Goal: Task Accomplishment & Management: Complete application form

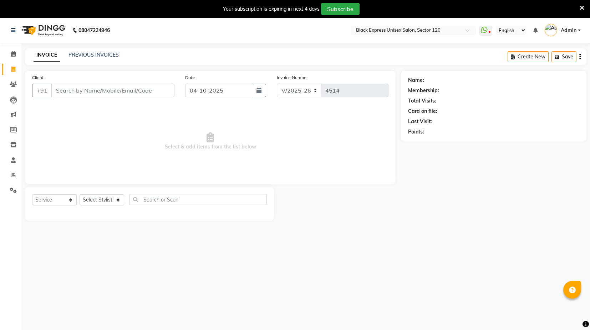
select select "7082"
select select "service"
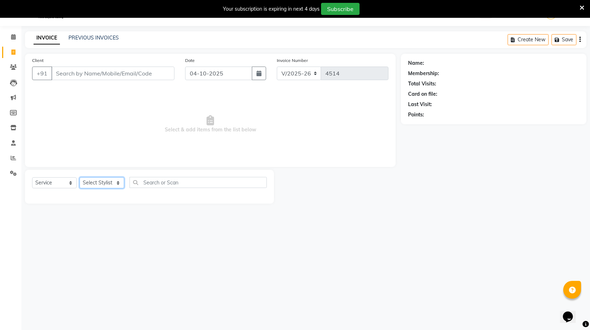
click at [111, 179] on select "Select Stylist ASIF DEEPA FAISAL KASIM maahi Manager RAHUL RAJVEER satya SHAFI …" at bounding box center [101, 182] width 45 height 11
select select "87608"
click at [79, 177] on select "Select Stylist ASIF DEEPA FAISAL KASIM maahi Manager RAHUL RAJVEER satya SHAFI …" at bounding box center [101, 182] width 45 height 11
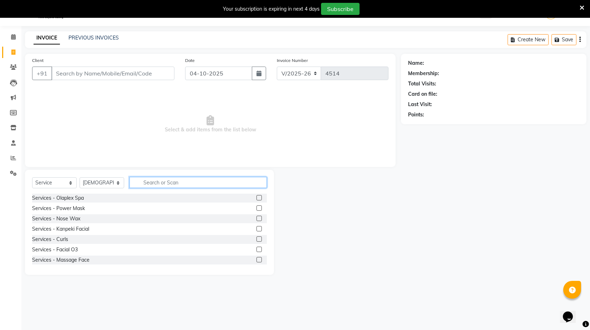
click at [160, 184] on input "text" at bounding box center [197, 182] width 137 height 11
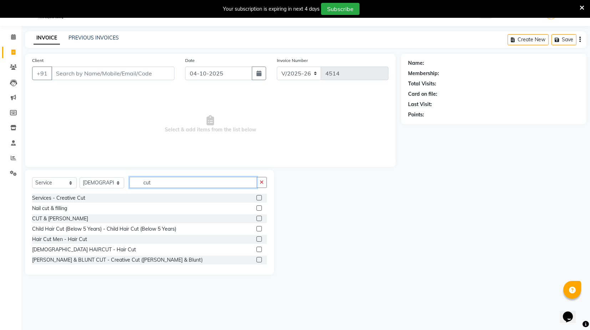
type input "cut"
drag, startPoint x: 253, startPoint y: 238, endPoint x: 226, endPoint y: 213, distance: 37.1
click at [256, 238] on label at bounding box center [258, 239] width 5 height 5
click at [256, 238] on input "checkbox" at bounding box center [258, 239] width 5 height 5
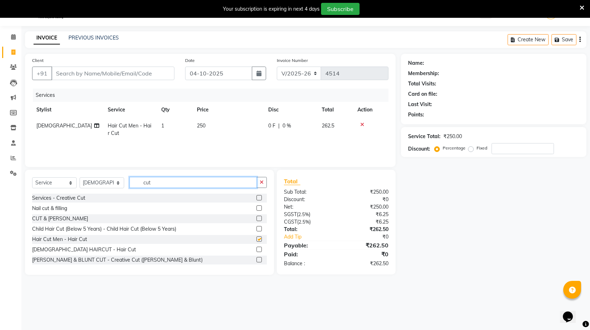
click at [186, 183] on input "cut" at bounding box center [192, 182] width 127 height 11
checkbox input "false"
click at [186, 183] on input "cut" at bounding box center [192, 182] width 127 height 11
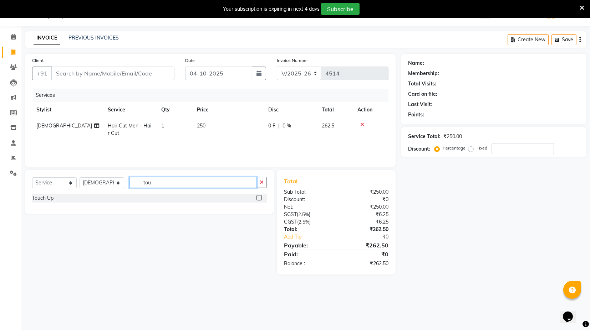
type input "tou"
click at [259, 197] on label at bounding box center [258, 197] width 5 height 5
click at [259, 197] on input "checkbox" at bounding box center [258, 198] width 5 height 5
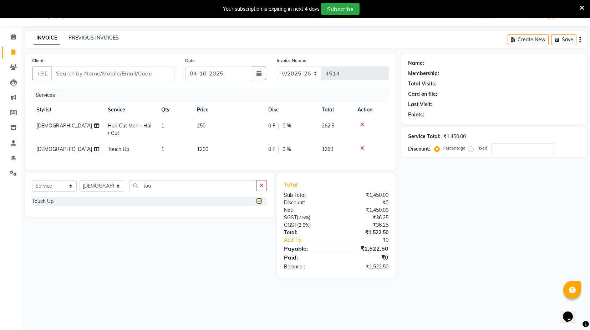
checkbox input "false"
click at [206, 132] on td "250" at bounding box center [227, 130] width 71 height 24
select select "87608"
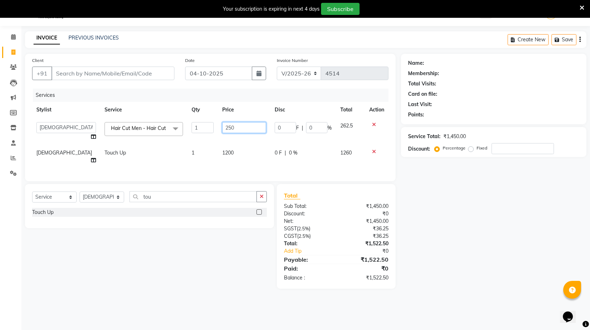
click at [222, 127] on input "250" at bounding box center [244, 127] width 44 height 11
type input "300"
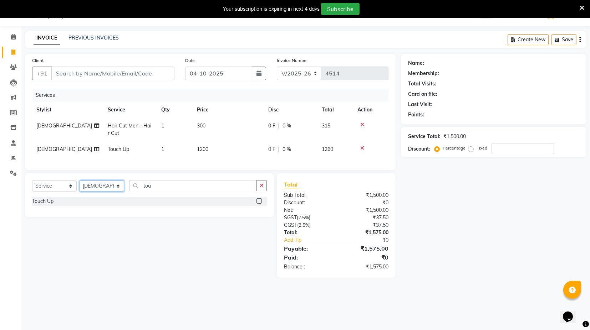
click at [102, 192] on select "Select Stylist ASIF DEEPA FAISAL KASIM maahi Manager RAHUL RAJVEER satya SHAFI …" at bounding box center [101, 186] width 45 height 11
select select "58976"
click at [79, 186] on select "Select Stylist ASIF DEEPA FAISAL KASIM maahi Manager RAHUL RAJVEER satya SHAFI …" at bounding box center [101, 186] width 45 height 11
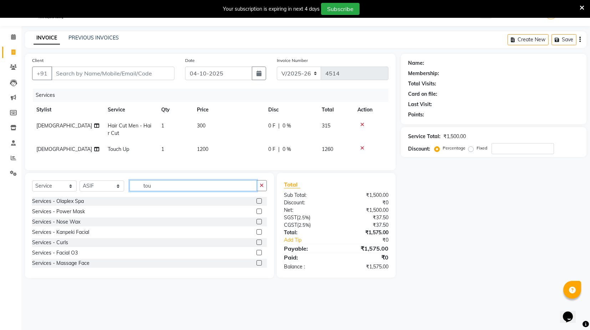
click at [136, 191] on input "tou" at bounding box center [192, 185] width 127 height 11
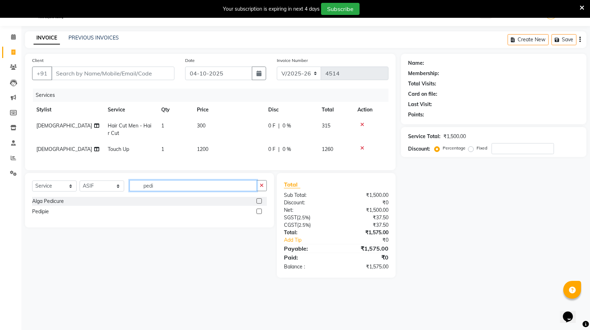
type input "pedi"
drag, startPoint x: 259, startPoint y: 217, endPoint x: 248, endPoint y: 196, distance: 23.8
click at [259, 214] on label at bounding box center [258, 211] width 5 height 5
click at [259, 214] on input "checkbox" at bounding box center [258, 212] width 5 height 5
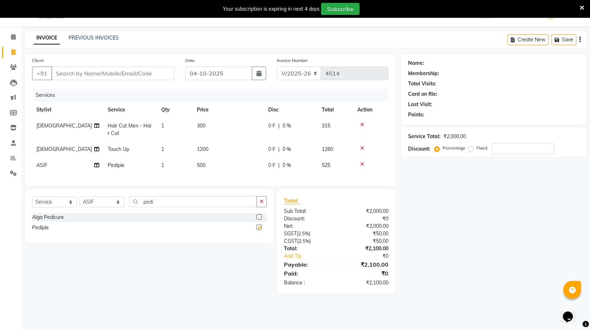
checkbox input "false"
click at [149, 75] on input "Client" at bounding box center [112, 74] width 123 height 14
type input "8"
type input "0"
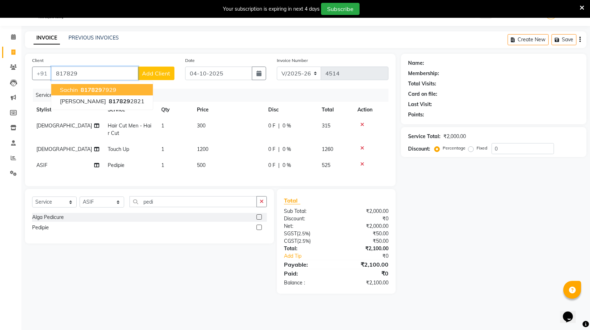
click at [109, 87] on ngb-highlight "817829 7929" at bounding box center [97, 89] width 37 height 7
type input "8178297929"
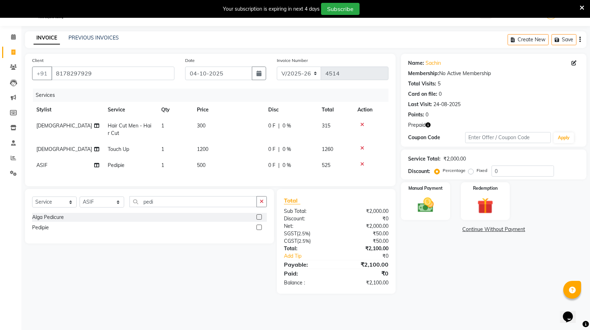
click at [428, 125] on icon "button" at bounding box center [427, 125] width 5 height 5
click at [210, 166] on td "500" at bounding box center [227, 166] width 71 height 16
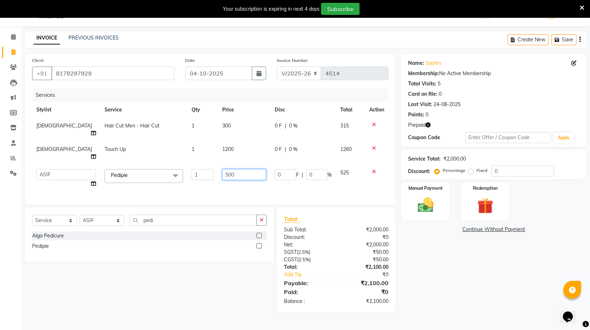
click at [222, 169] on input "500" at bounding box center [244, 174] width 44 height 11
type input "600"
click at [228, 172] on td "600" at bounding box center [244, 178] width 52 height 27
click at [429, 127] on button "button" at bounding box center [427, 125] width 5 height 7
click at [444, 118] on div "Points: 0" at bounding box center [493, 114] width 171 height 7
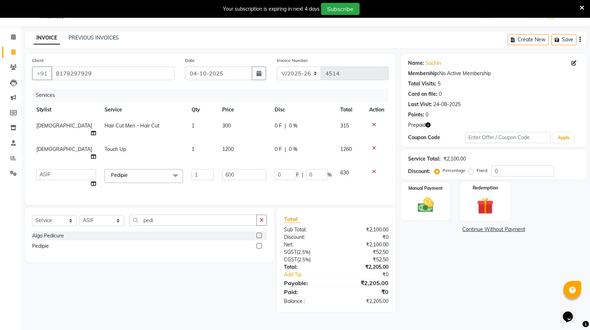
click at [490, 212] on img at bounding box center [484, 206] width 27 height 21
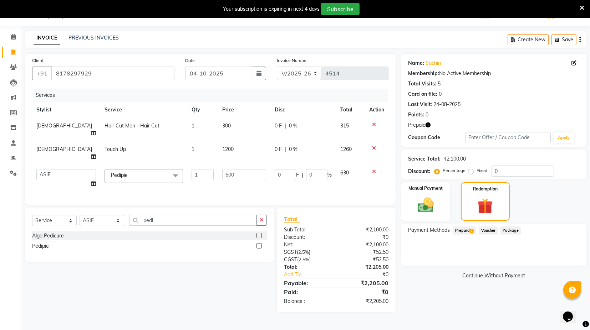
click at [467, 231] on span "Prepaid 1" at bounding box center [463, 231] width 23 height 8
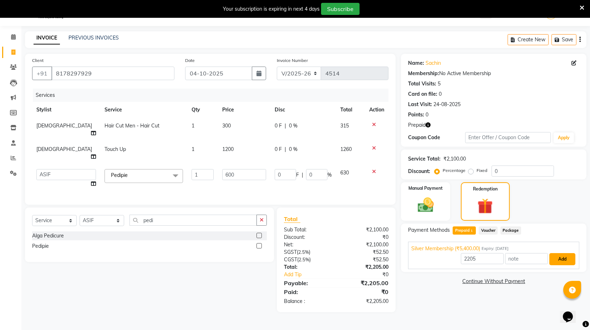
click at [568, 261] on button "Add" at bounding box center [562, 259] width 26 height 12
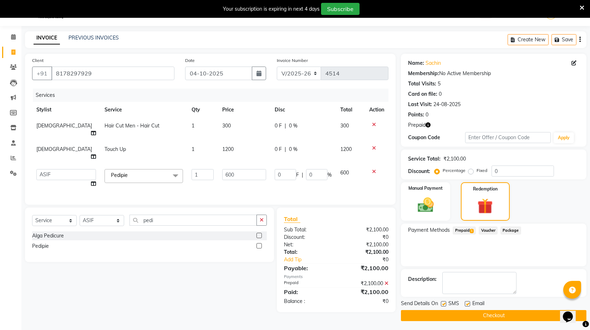
scroll to position [18, 0]
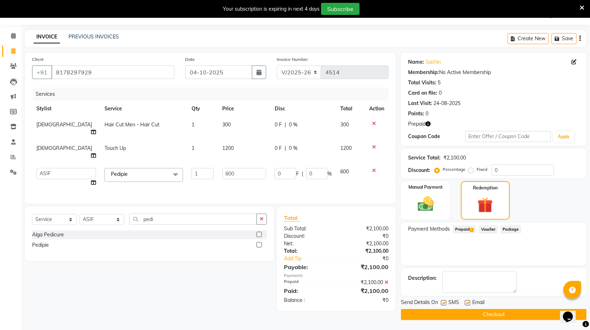
click at [480, 314] on button "Checkout" at bounding box center [493, 314] width 185 height 11
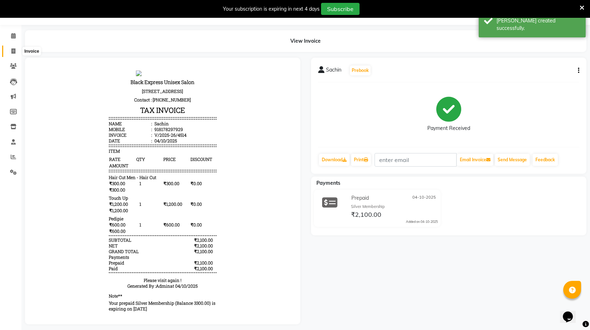
click at [14, 50] on icon at bounding box center [13, 50] width 4 height 5
select select "7082"
select select "service"
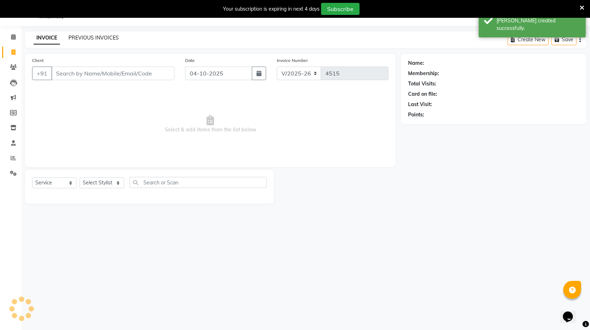
click at [74, 40] on link "PREVIOUS INVOICES" at bounding box center [93, 38] width 50 height 6
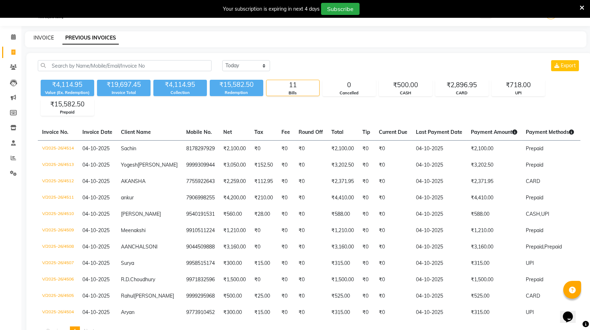
click at [49, 38] on link "INVOICE" at bounding box center [44, 38] width 20 height 6
select select "service"
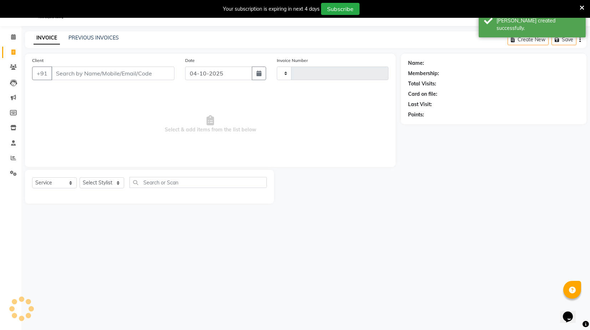
type input "4515"
select select "7082"
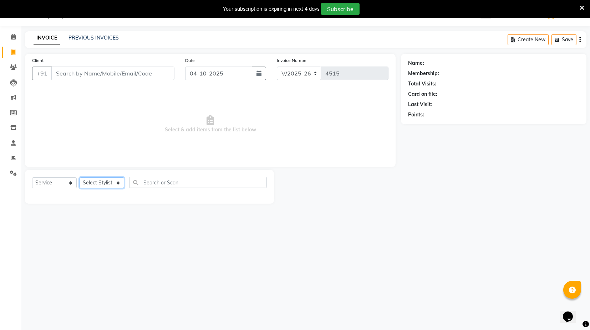
click at [87, 182] on select "Select Stylist ASIF DEEPA FAISAL KASIM maahi Manager RAHUL RAJVEER satya SHAFI …" at bounding box center [101, 182] width 45 height 11
select select "58971"
click at [79, 177] on select "Select Stylist ASIF DEEPA FAISAL KASIM maahi Manager RAHUL RAJVEER satya SHAFI …" at bounding box center [101, 182] width 45 height 11
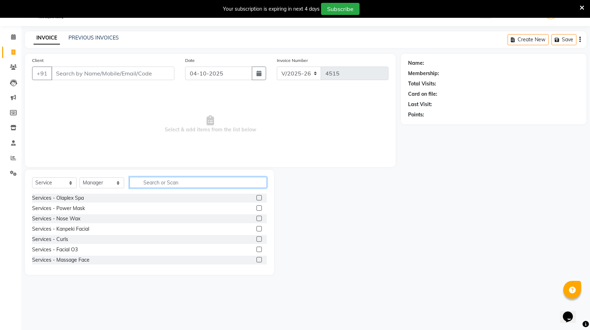
click at [156, 180] on input "text" at bounding box center [197, 182] width 137 height 11
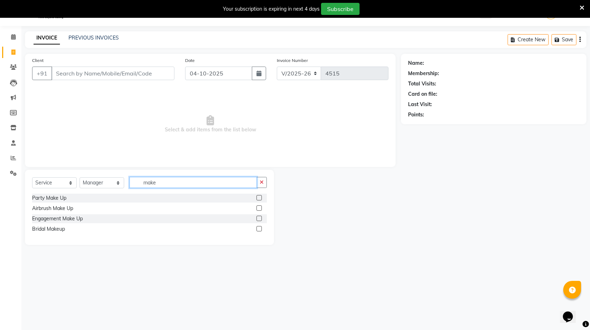
type input "make"
click at [262, 197] on div at bounding box center [261, 198] width 10 height 9
click at [262, 199] on div at bounding box center [261, 198] width 10 height 9
click at [260, 198] on label at bounding box center [258, 197] width 5 height 5
click at [260, 198] on input "checkbox" at bounding box center [258, 198] width 5 height 5
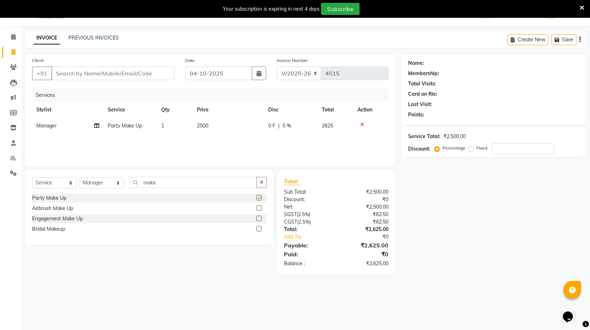
checkbox input "false"
click at [101, 186] on select "Select Stylist ASIF DEEPA FAISAL KASIM maahi Manager RAHUL RAJVEER satya SHAFI …" at bounding box center [101, 182] width 45 height 11
select select "74479"
click at [79, 177] on select "Select Stylist ASIF DEEPA FAISAL KASIM maahi Manager RAHUL RAJVEER satya SHAFI …" at bounding box center [101, 182] width 45 height 11
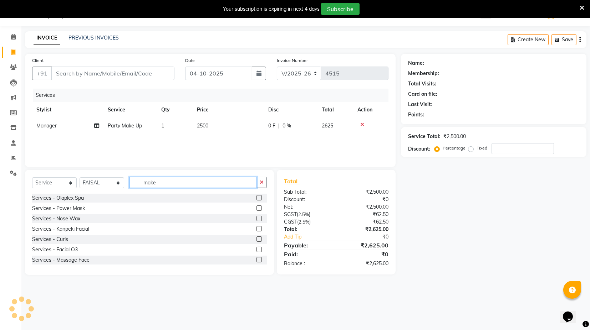
click at [146, 182] on input "make" at bounding box center [192, 182] width 127 height 11
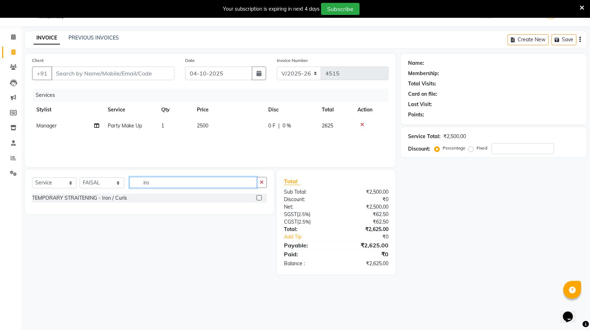
type input "iro"
click at [257, 198] on label at bounding box center [258, 197] width 5 height 5
click at [257, 198] on input "checkbox" at bounding box center [258, 198] width 5 height 5
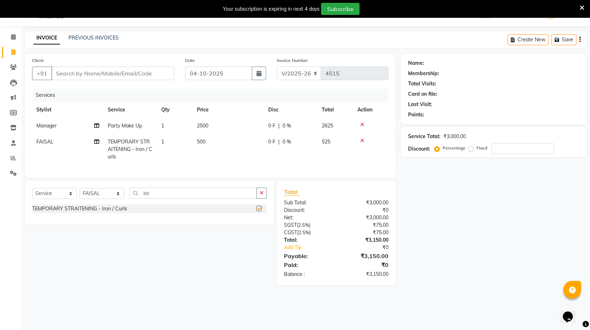
checkbox input "false"
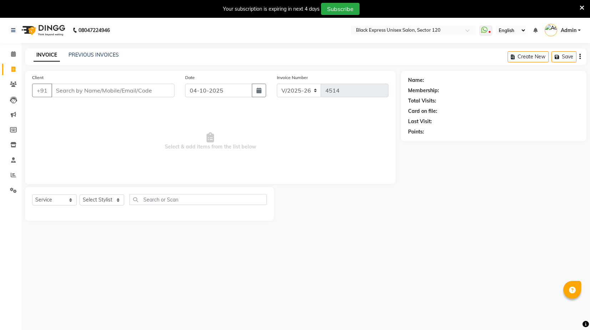
select select "7082"
select select "service"
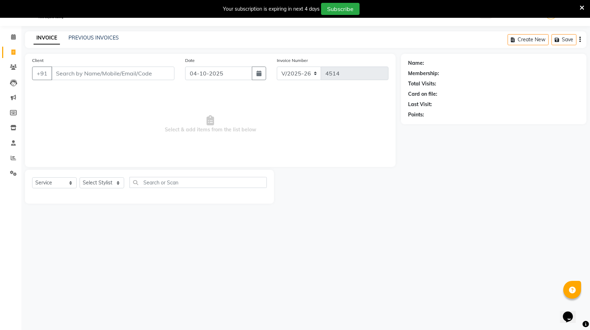
click at [94, 71] on input "Client" at bounding box center [112, 74] width 123 height 14
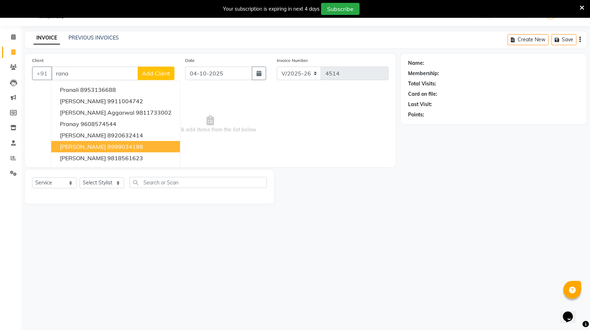
click at [128, 145] on ngb-highlight "9999034198" at bounding box center [125, 146] width 36 height 7
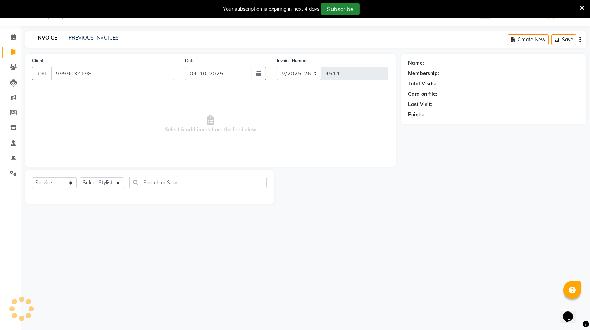
type input "9999034198"
